Goal: Information Seeking & Learning: Learn about a topic

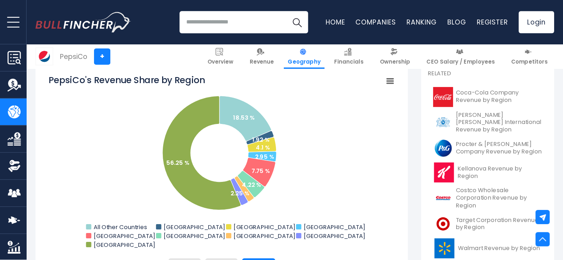
scroll to position [190, 0]
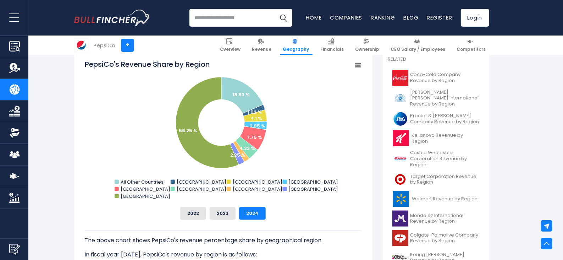
drag, startPoint x: 446, startPoint y: 0, endPoint x: 327, endPoint y: 199, distance: 231.7
click at [327, 199] on rect "PepsiCo's Revenue Share by Region" at bounding box center [223, 130] width 277 height 142
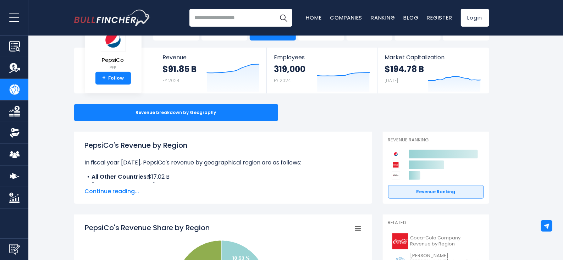
scroll to position [0, 0]
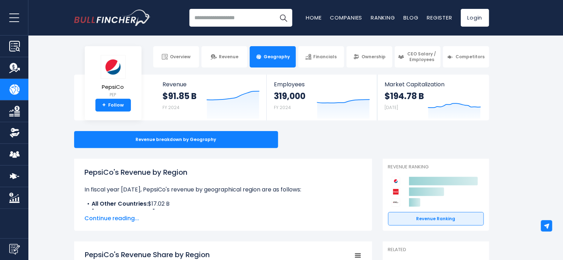
click at [237, 13] on input "search" at bounding box center [240, 18] width 103 height 18
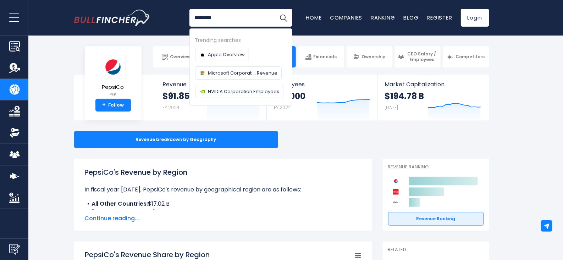
type input "********"
click at [275, 9] on button "Search" at bounding box center [284, 18] width 18 height 18
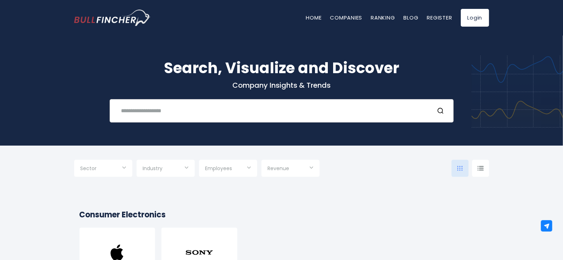
click at [243, 102] on div "Recent searches Trending searches Apple Overview" at bounding box center [282, 110] width 344 height 23
click at [241, 111] on input "text" at bounding box center [273, 110] width 312 height 13
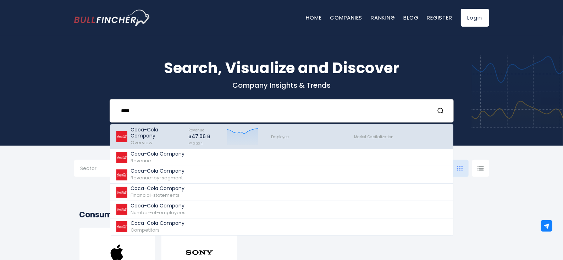
click at [240, 140] on icon "Created with Highcharts 12.1.2" at bounding box center [243, 136] width 32 height 18
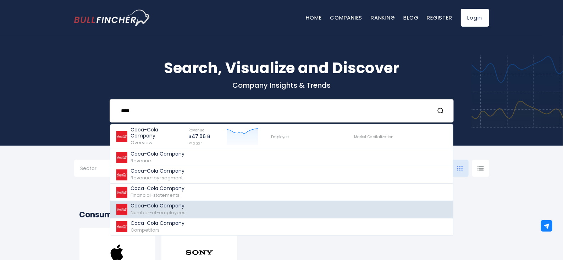
type input "****"
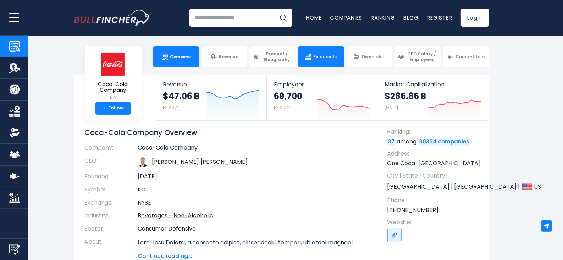
click at [331, 50] on link "Financials" at bounding box center [321, 56] width 46 height 21
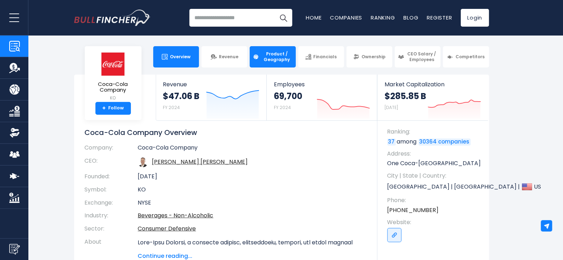
click at [279, 62] on link "Product / Geography" at bounding box center [273, 56] width 46 height 21
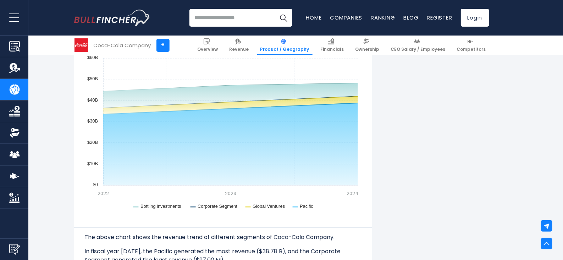
scroll to position [694, 0]
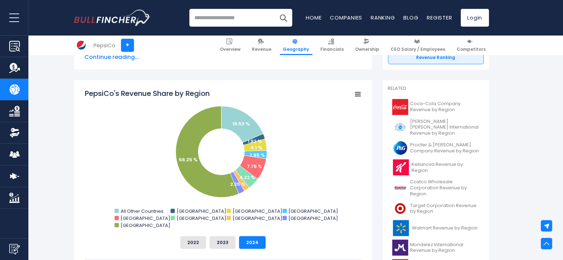
scroll to position [191, 0]
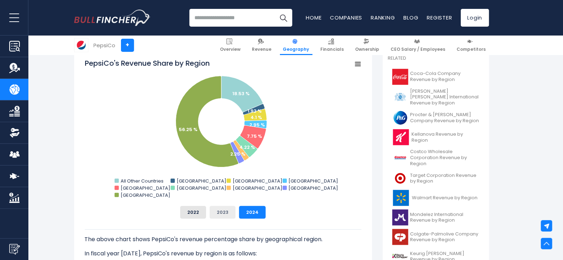
click at [224, 209] on button "2023" at bounding box center [223, 212] width 26 height 13
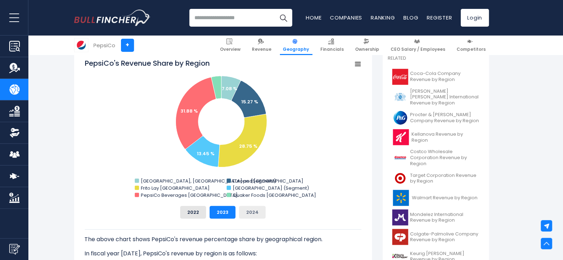
click at [255, 211] on button "2024" at bounding box center [252, 212] width 27 height 13
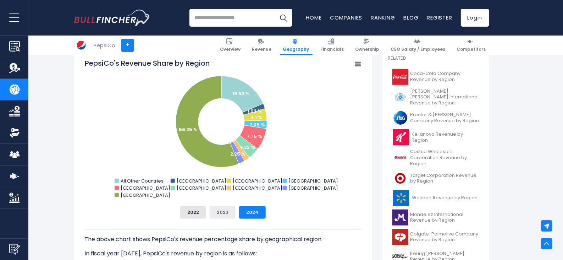
click at [224, 216] on button "2023" at bounding box center [223, 212] width 26 height 13
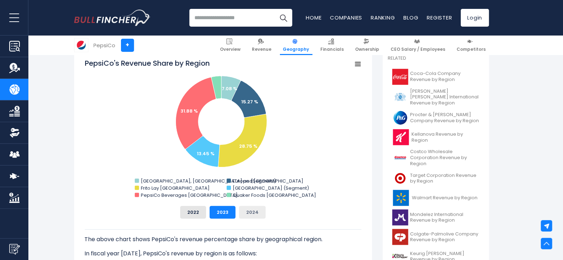
click at [242, 213] on button "2024" at bounding box center [252, 212] width 27 height 13
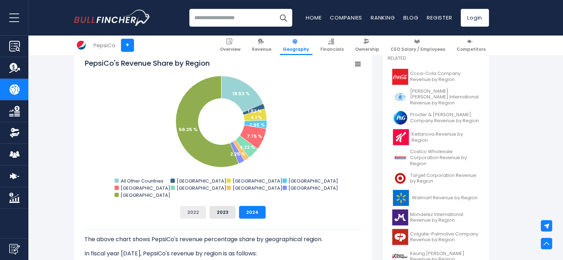
click at [188, 210] on button "2022" at bounding box center [193, 212] width 26 height 13
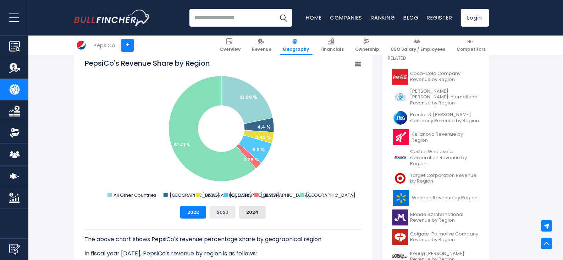
click at [225, 214] on button "2023" at bounding box center [223, 212] width 26 height 13
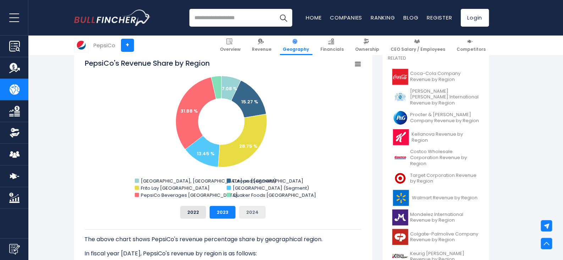
click at [247, 212] on button "2024" at bounding box center [252, 212] width 27 height 13
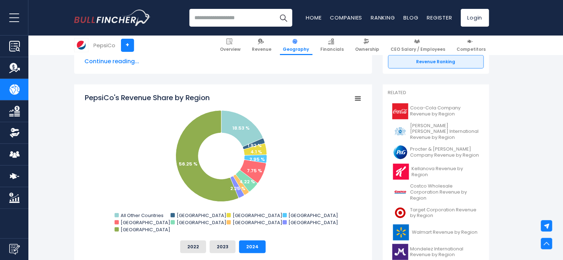
scroll to position [156, 0]
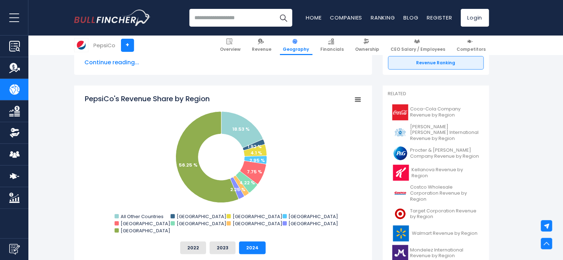
click at [360, 95] on rect "PepsiCo's Revenue Share by Region" at bounding box center [358, 100] width 10 height 10
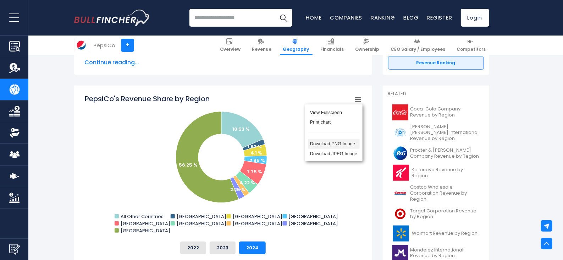
click at [347, 143] on li "Download PNG Image" at bounding box center [334, 144] width 52 height 10
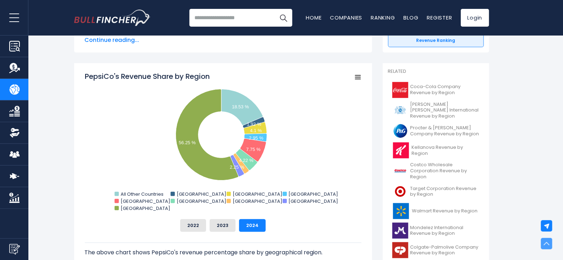
scroll to position [0, 0]
